Goal: Transaction & Acquisition: Purchase product/service

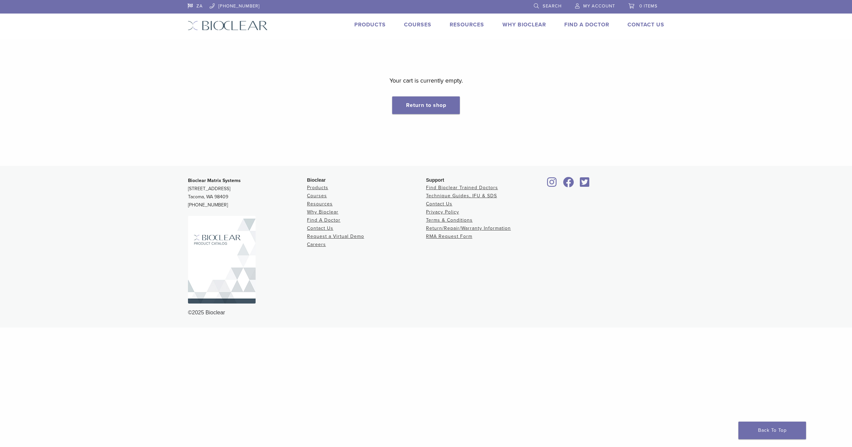
click at [369, 29] on div "Products" at bounding box center [366, 26] width 40 height 10
click at [369, 21] on li "Products" at bounding box center [369, 25] width 31 height 8
click at [367, 25] on link "Products" at bounding box center [369, 24] width 31 height 7
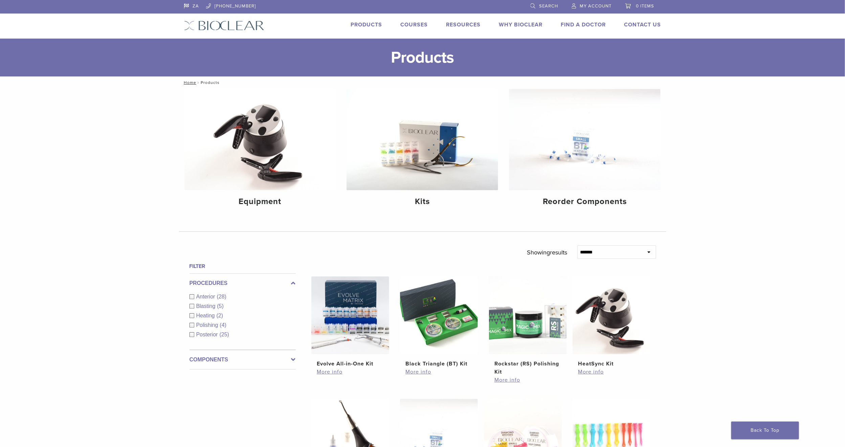
click at [594, 4] on span "My Account" at bounding box center [596, 5] width 32 height 5
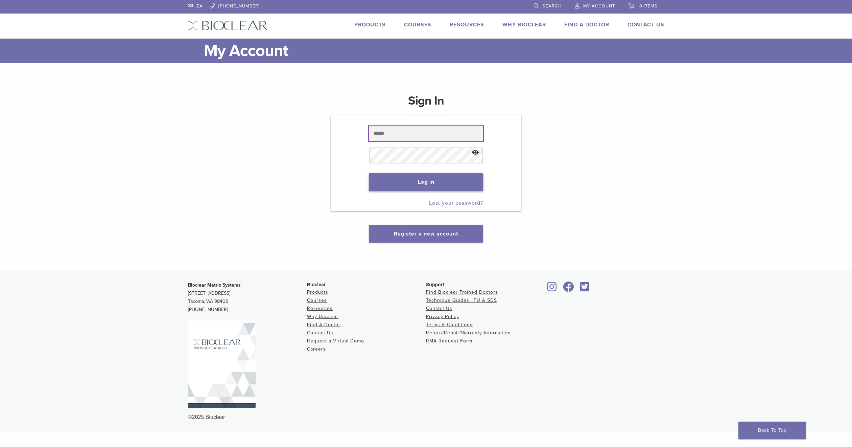
type input "**********"
click at [440, 186] on button "Log in" at bounding box center [426, 182] width 114 height 18
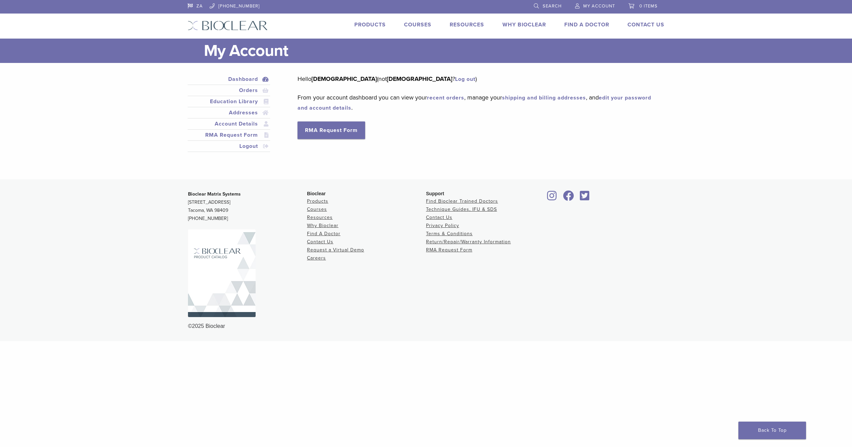
click at [239, 84] on li "Dashboard" at bounding box center [229, 79] width 83 height 11
click at [240, 86] on link "Orders" at bounding box center [229, 90] width 80 height 8
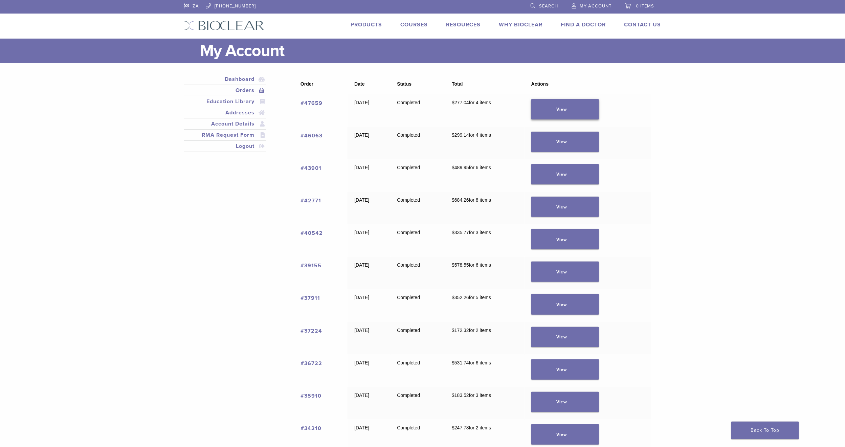
click at [583, 112] on link "View" at bounding box center [565, 109] width 68 height 20
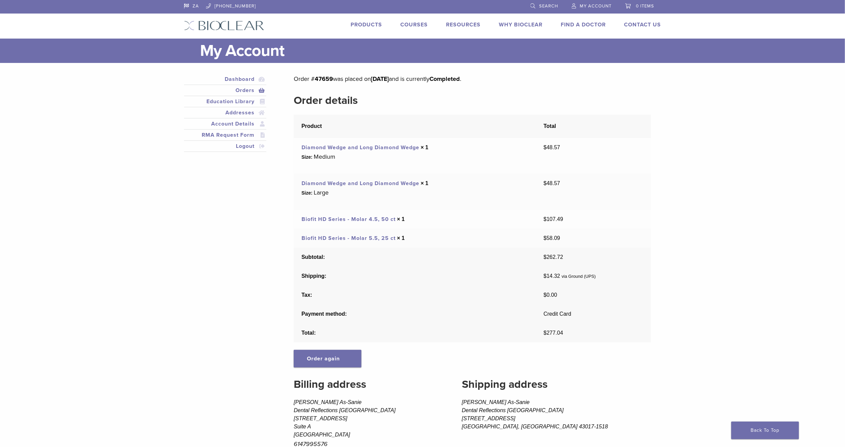
click at [372, 220] on link "Biofit HD Series - Molar 4.5, 50 ct" at bounding box center [348, 219] width 94 height 7
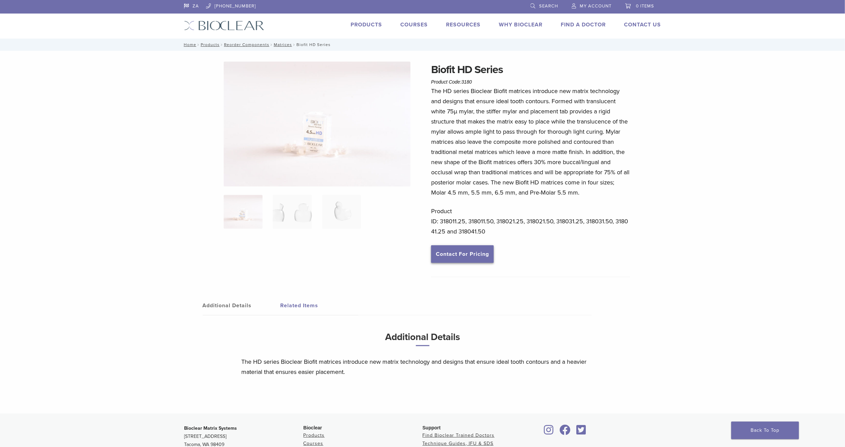
click at [441, 249] on link "Contact For Pricing" at bounding box center [462, 254] width 63 height 18
click at [594, 0] on link "My Account" at bounding box center [592, 5] width 40 height 10
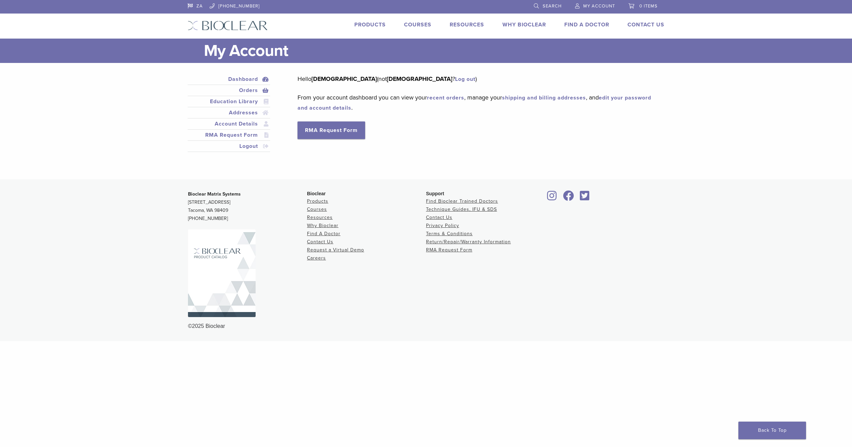
click at [250, 90] on link "Orders" at bounding box center [229, 90] width 80 height 8
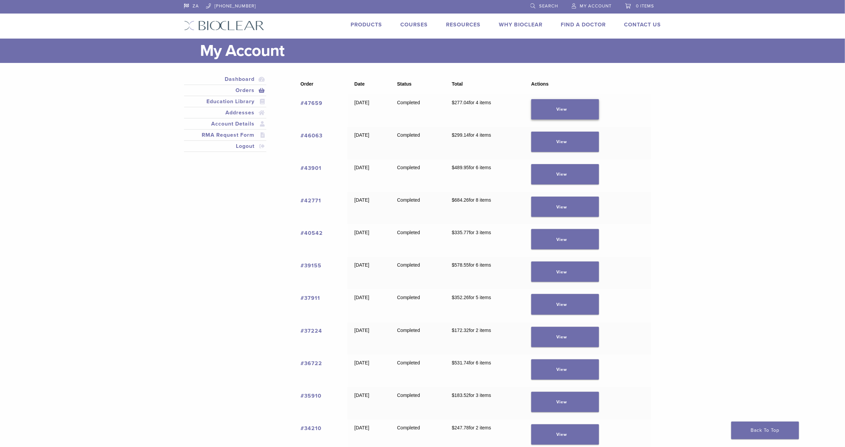
click at [578, 112] on link "View" at bounding box center [565, 109] width 68 height 20
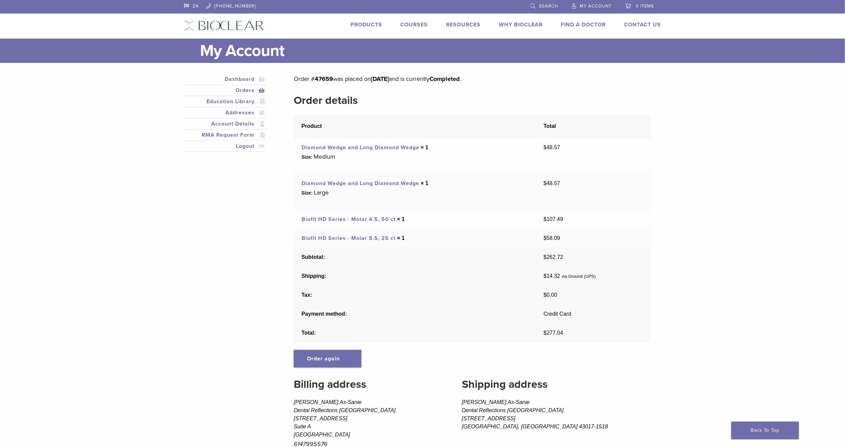
click at [377, 216] on td "Biofit HD Series - Molar 4.5, 50 ct × 1" at bounding box center [415, 219] width 242 height 19
click at [375, 222] on link "Biofit HD Series - Molar 4.5, 50 ct" at bounding box center [348, 219] width 94 height 7
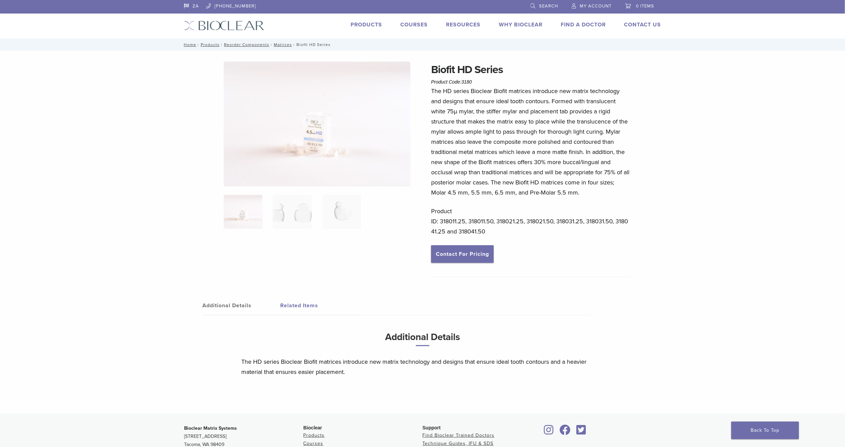
click at [361, 29] on div "Products" at bounding box center [363, 26] width 40 height 10
click at [366, 18] on div "ZA 1.855.712.5327 Search My Account 0 items Cart No products in the cart. Back …" at bounding box center [422, 19] width 487 height 39
click at [583, 7] on span "My Account" at bounding box center [596, 5] width 32 height 5
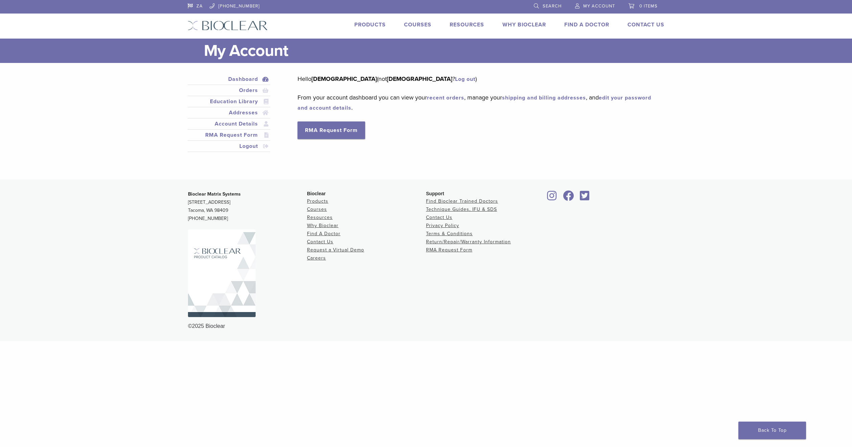
click at [378, 24] on link "Products" at bounding box center [369, 24] width 31 height 7
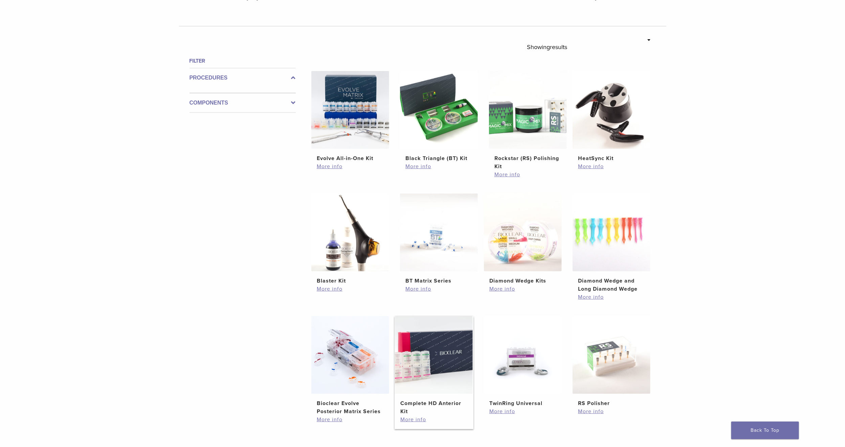
scroll to position [203, 0]
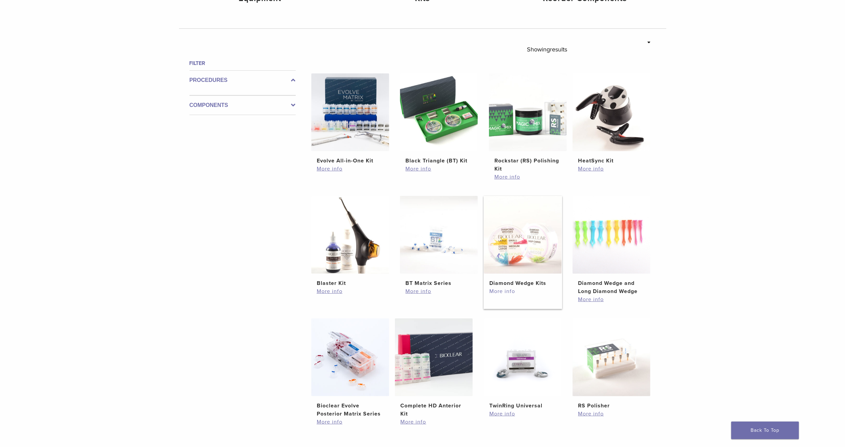
click at [495, 287] on link "More info" at bounding box center [522, 291] width 67 height 8
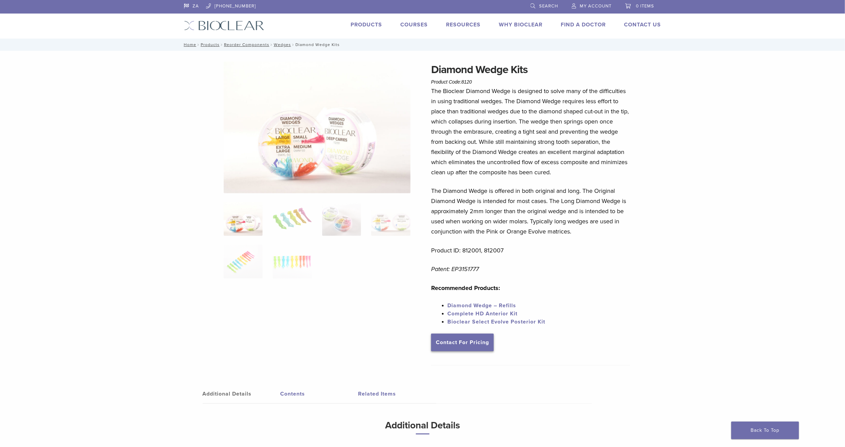
click at [472, 343] on link "Contact For Pricing" at bounding box center [462, 342] width 63 height 18
click at [205, 27] on img at bounding box center [224, 26] width 80 height 10
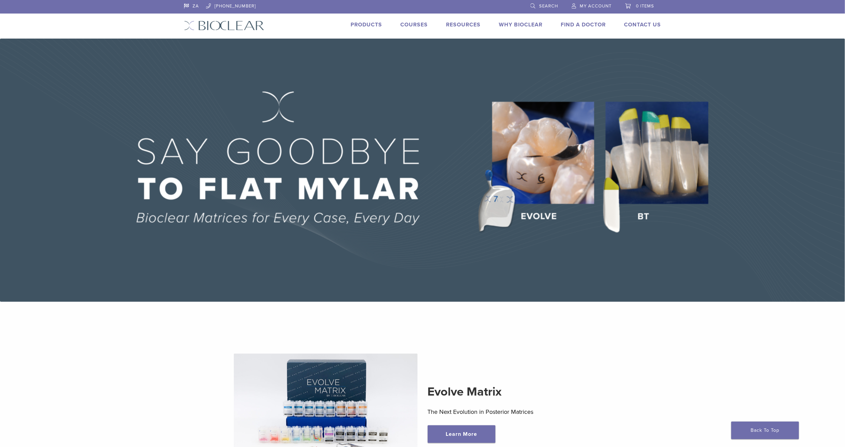
click at [590, 5] on span "My Account" at bounding box center [596, 5] width 32 height 5
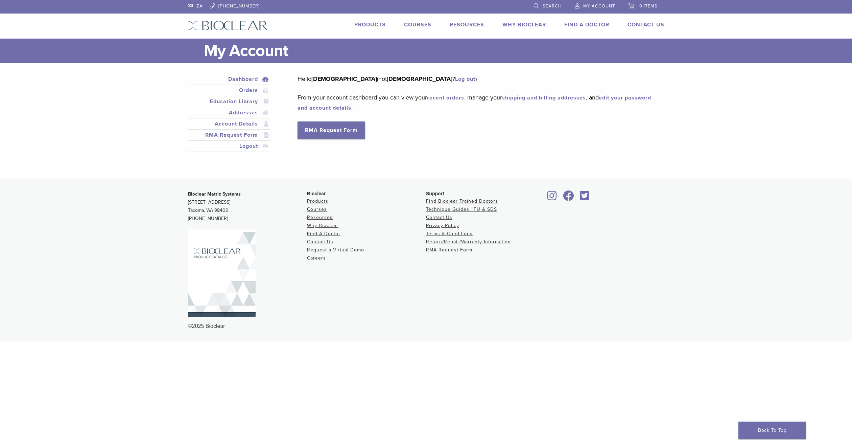
click at [327, 106] on link "edit your password and account details" at bounding box center [475, 102] width 354 height 17
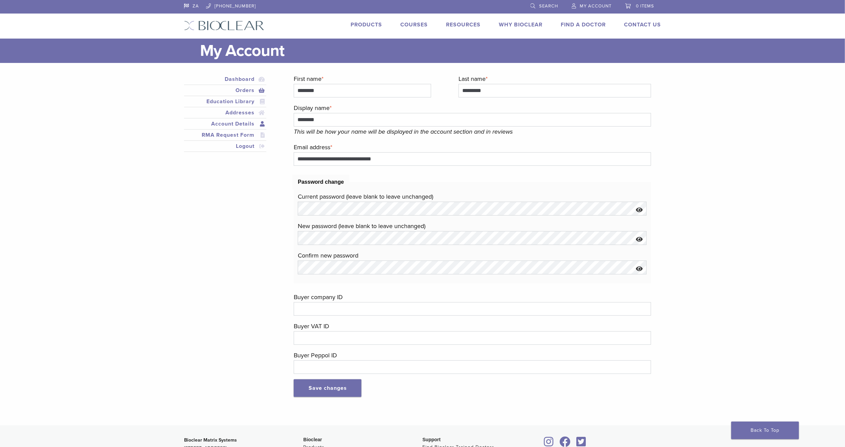
click at [247, 90] on link "Orders" at bounding box center [225, 90] width 80 height 8
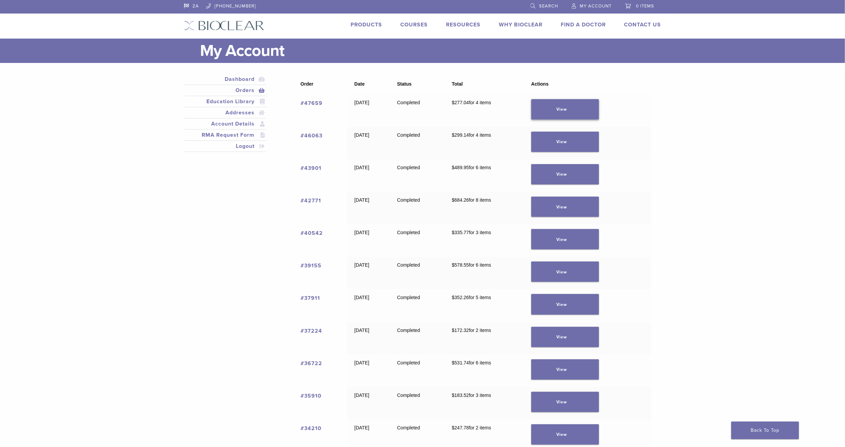
click at [576, 107] on link "View" at bounding box center [565, 109] width 68 height 20
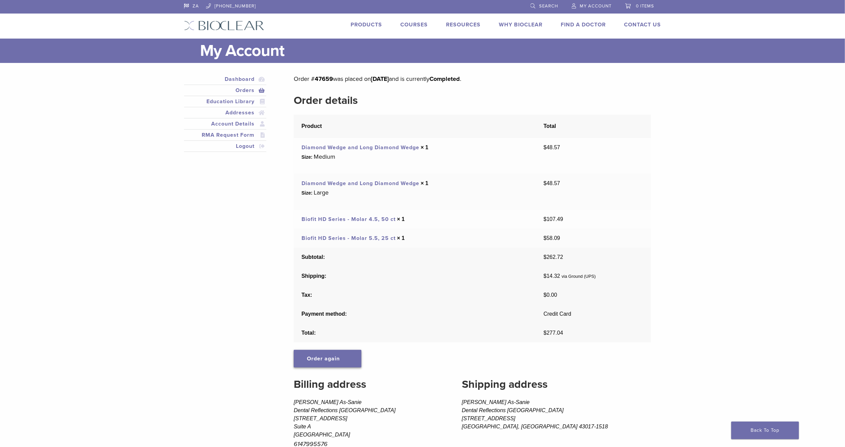
click at [348, 359] on link "Order again" at bounding box center [328, 359] width 68 height 18
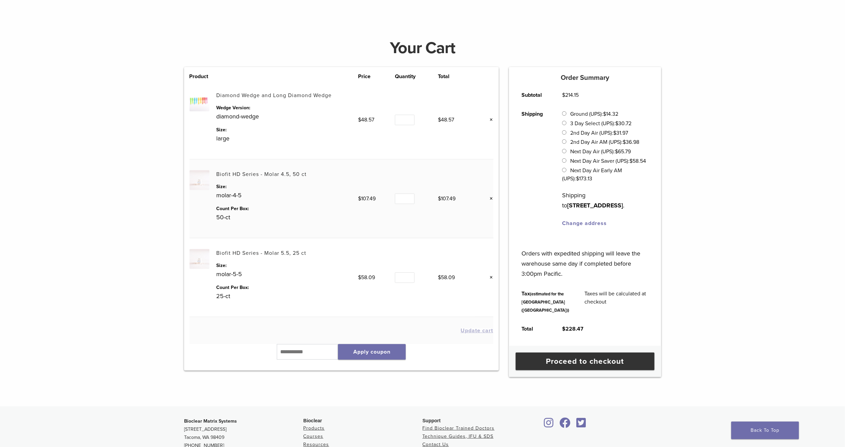
scroll to position [51, 0]
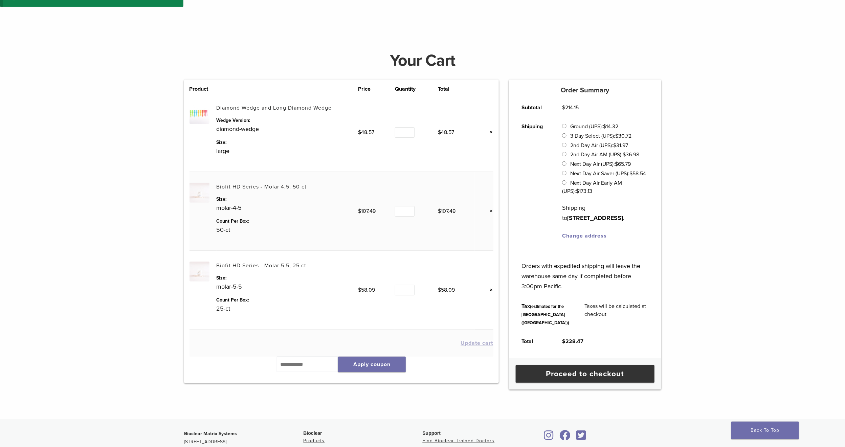
click at [265, 103] on td "Diamond Wedge and Long Diamond Wedge Wedge Version: diamond-wedge Size: large" at bounding box center [287, 132] width 142 height 79
click at [194, 116] on img at bounding box center [199, 114] width 20 height 20
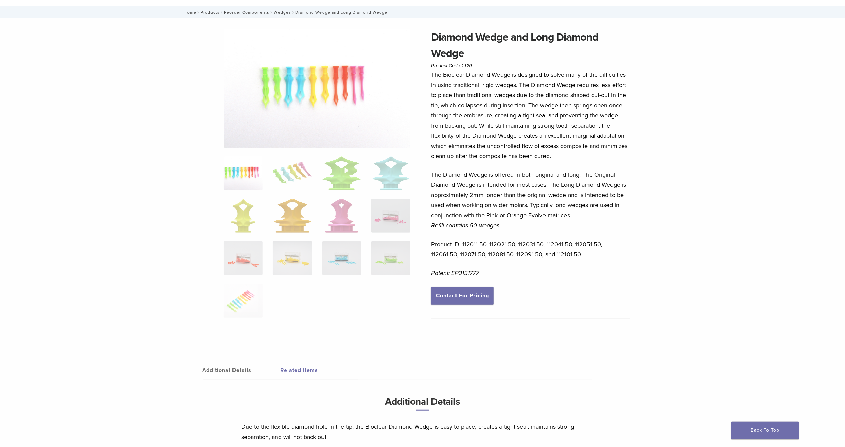
scroll to position [51, 0]
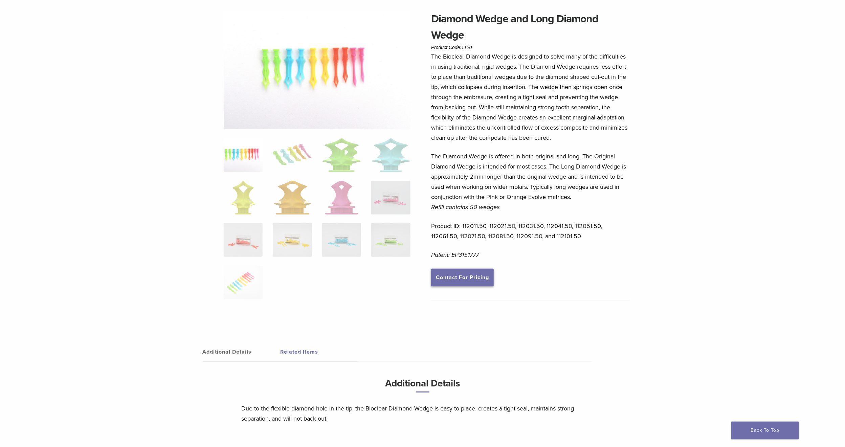
click at [452, 271] on link "Contact For Pricing" at bounding box center [462, 278] width 63 height 18
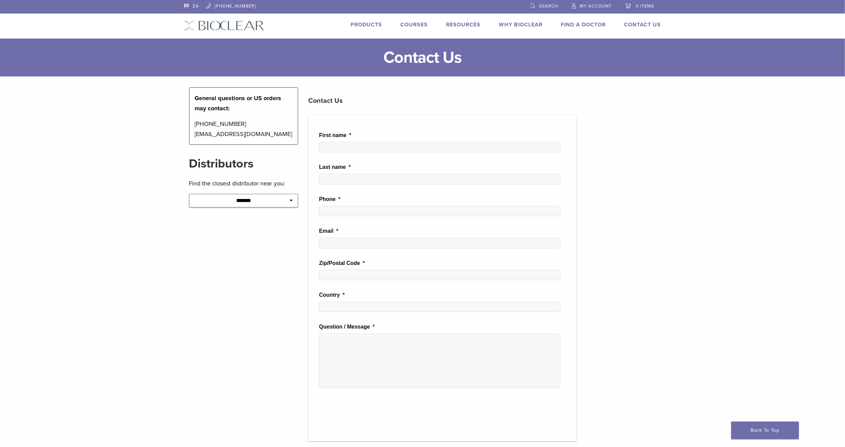
click at [630, 1] on link "0 items" at bounding box center [639, 5] width 29 height 10
click at [620, 21] on div "No products in the cart." at bounding box center [611, 29] width 97 height 33
